Goal: Find contact information: Find contact information

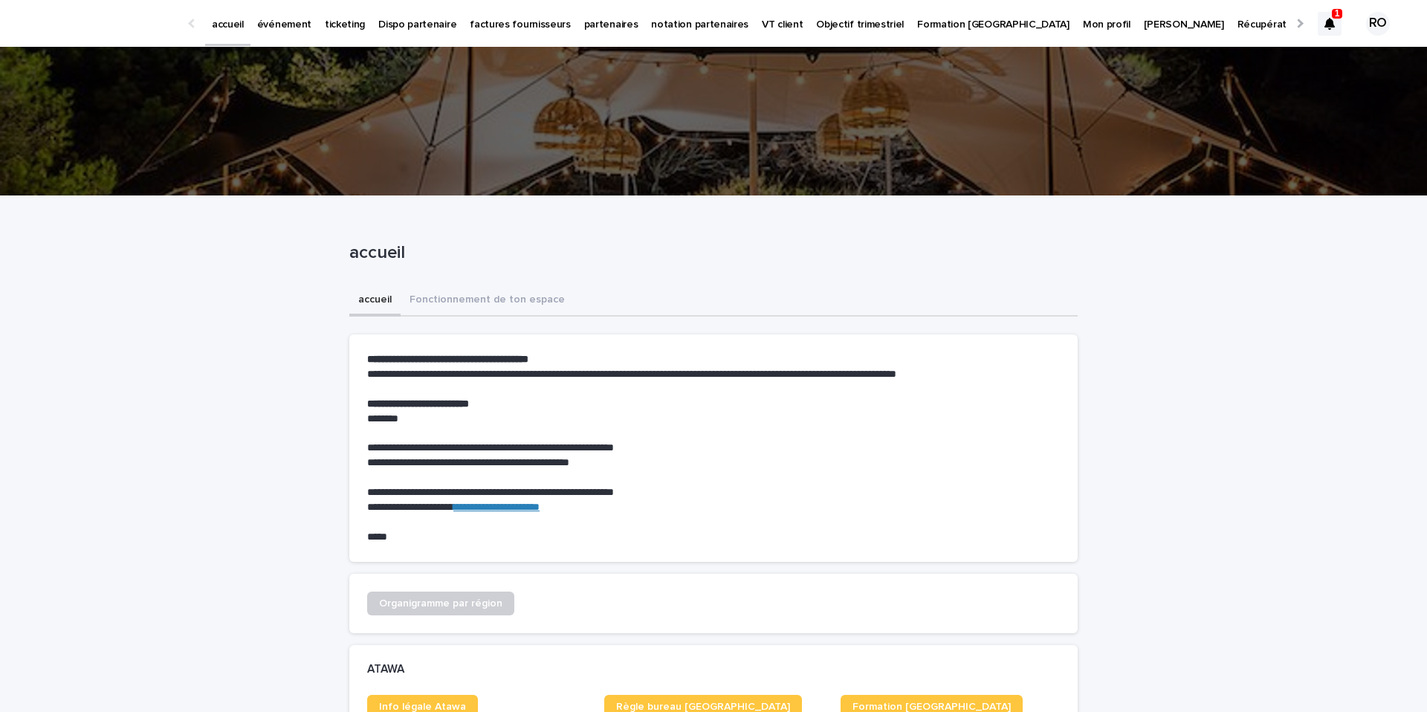
click at [584, 15] on p "partenaires" at bounding box center [611, 15] width 54 height 31
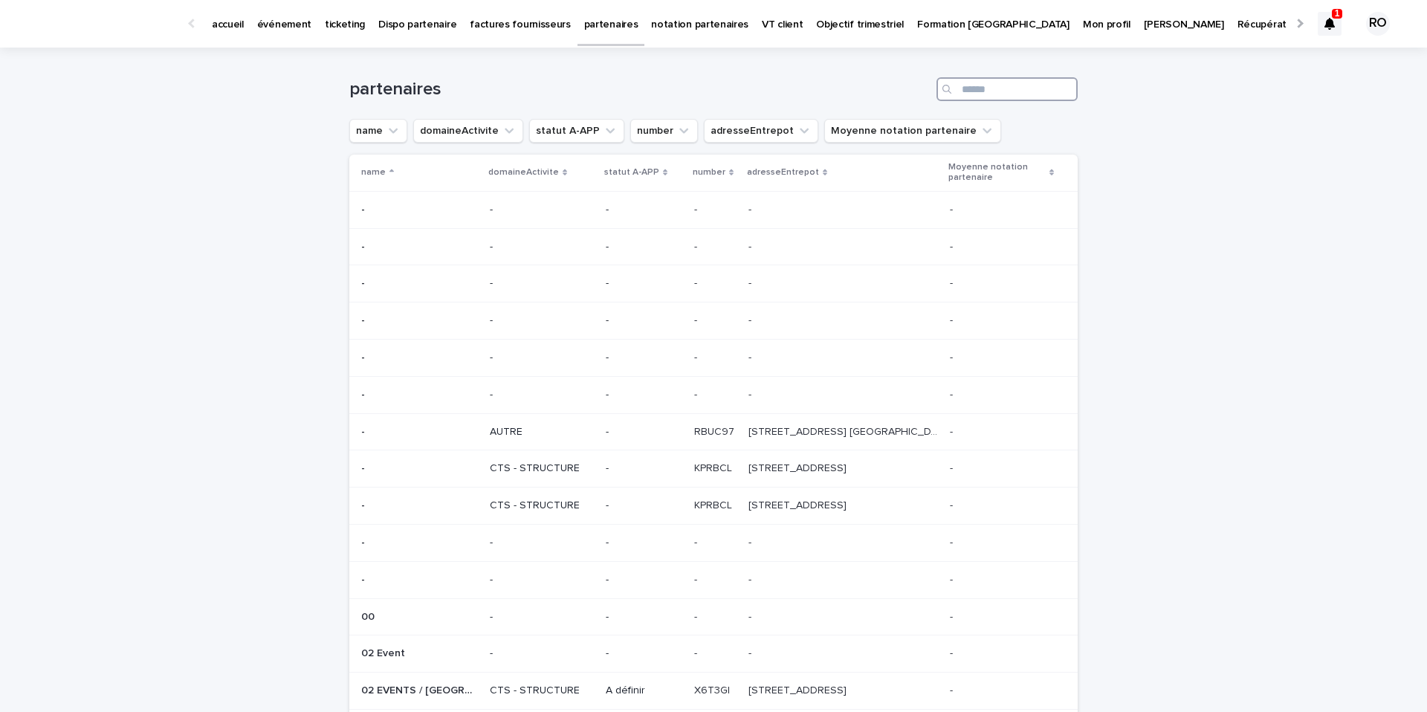
click at [1011, 88] on input "Search" at bounding box center [1007, 89] width 141 height 24
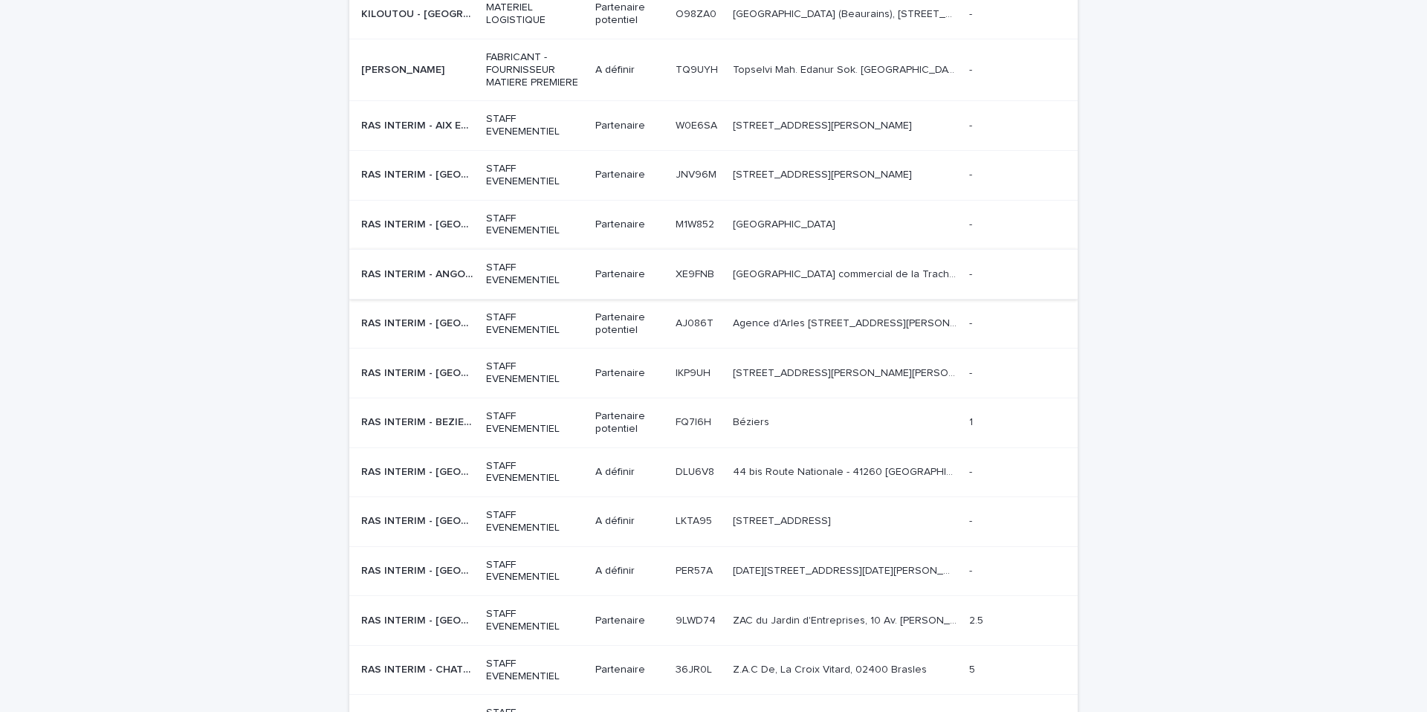
scroll to position [366, 0]
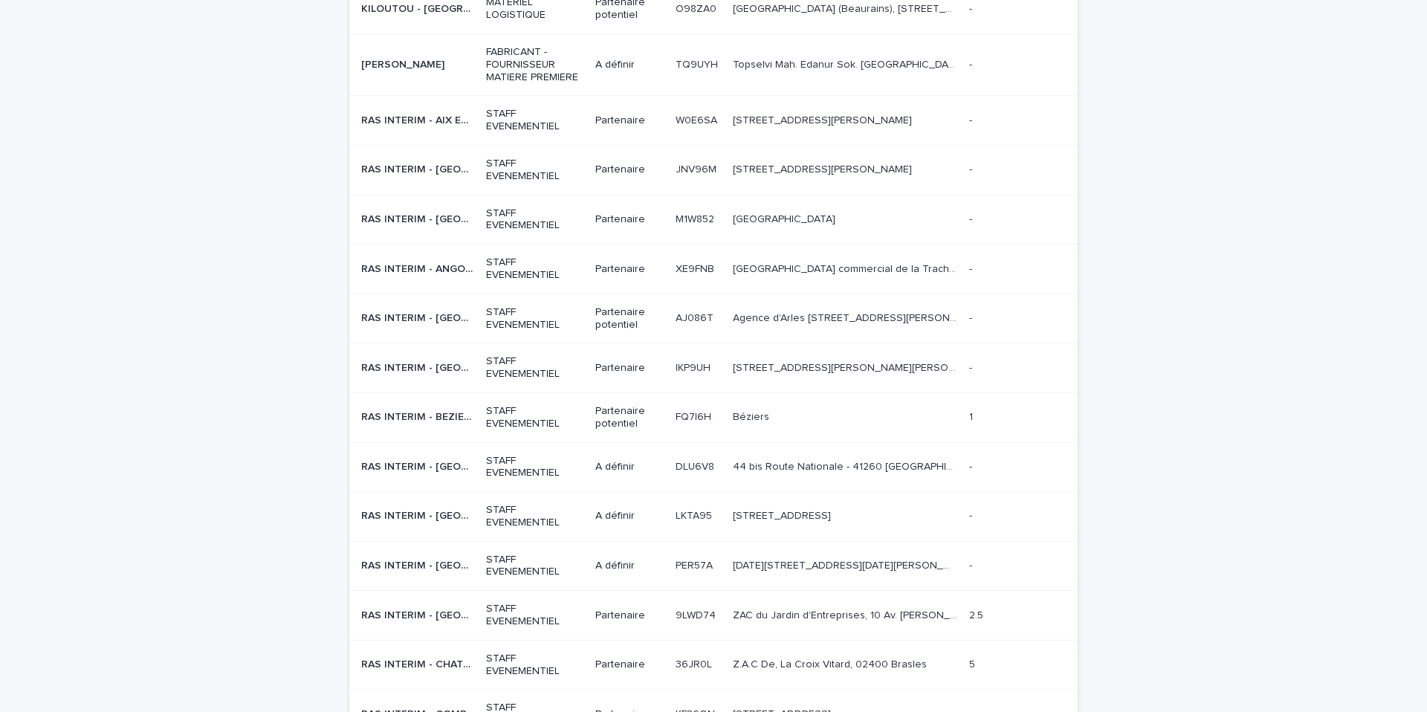
type input "***"
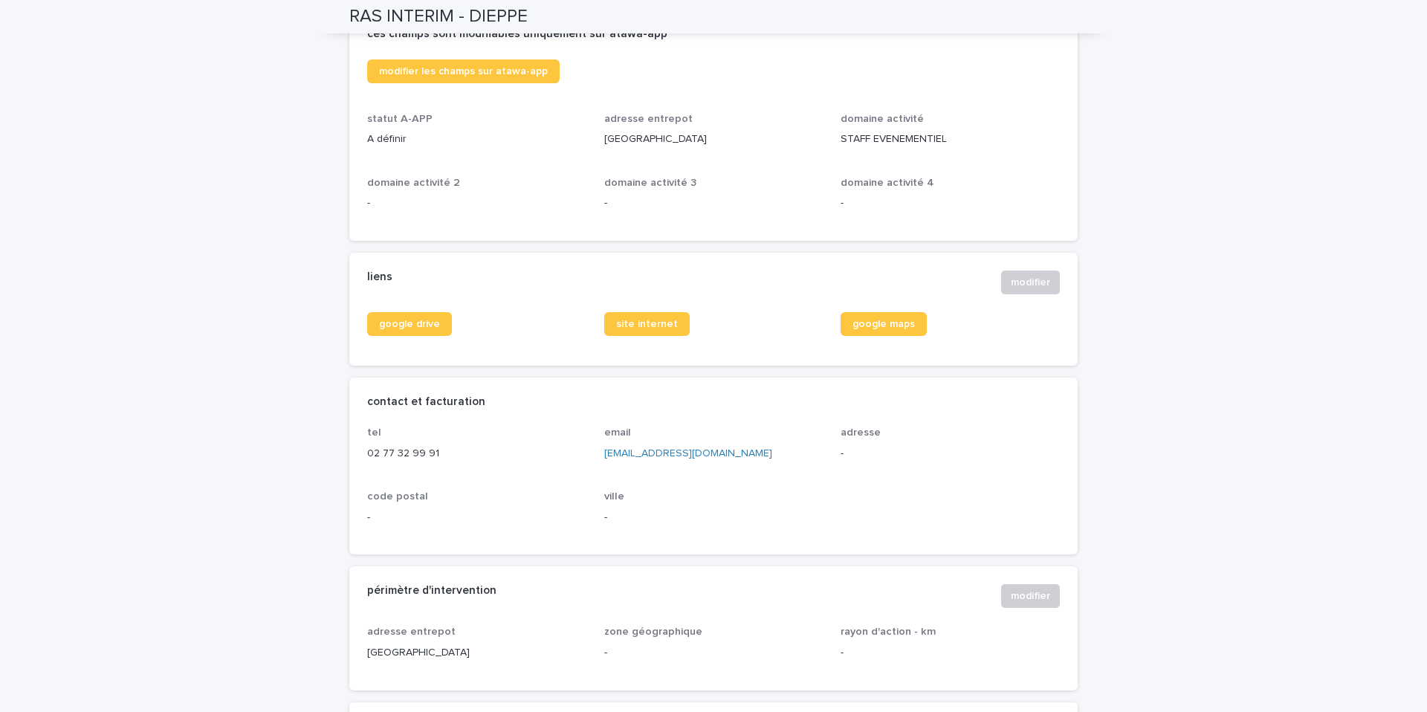
scroll to position [394, 0]
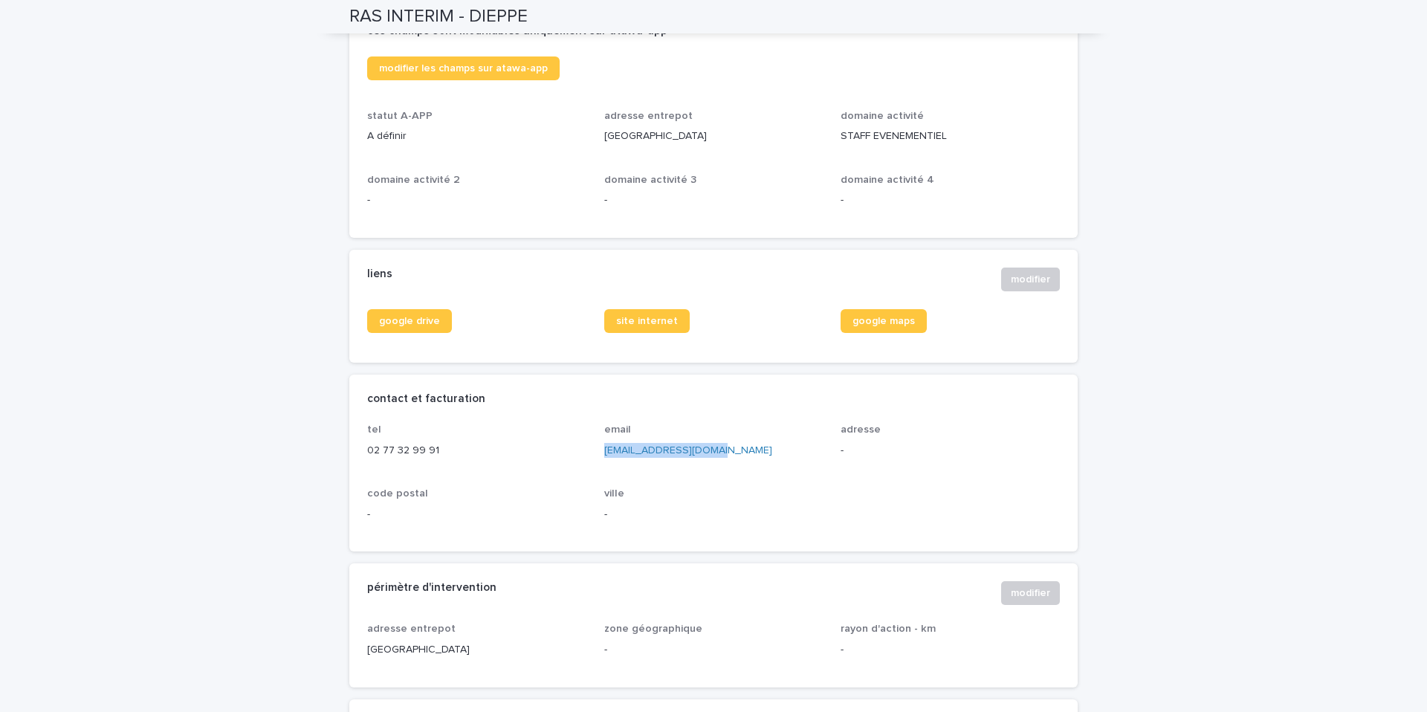
drag, startPoint x: 711, startPoint y: 465, endPoint x: 601, endPoint y: 465, distance: 110.0
click at [601, 465] on div "tel [PHONE_NUMBER] email [EMAIL_ADDRESS][DOMAIN_NAME] adresse - code postal - v…" at bounding box center [713, 479] width 693 height 110
copy link "[EMAIL_ADDRESS][DOMAIN_NAME]"
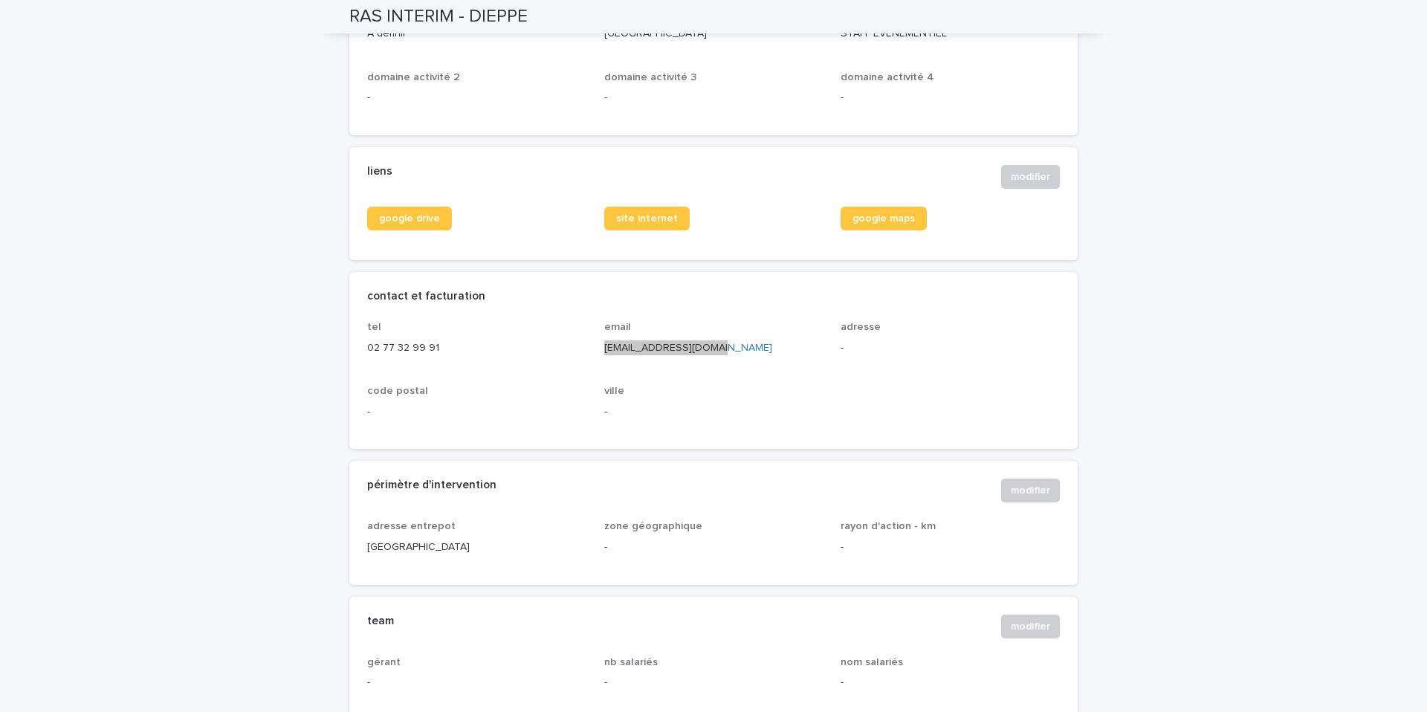
scroll to position [523, 0]
